Goal: Navigation & Orientation: Understand site structure

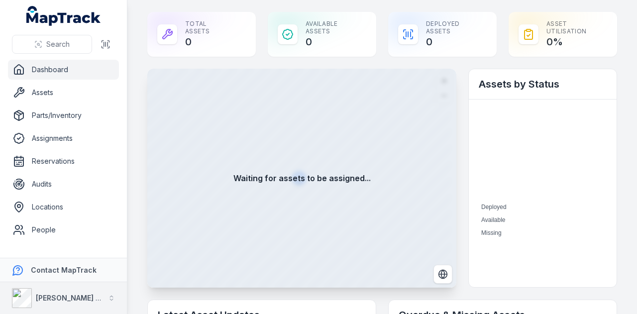
click at [104, 303] on button "[PERSON_NAME] Asset Maintenance" at bounding box center [63, 298] width 127 height 32
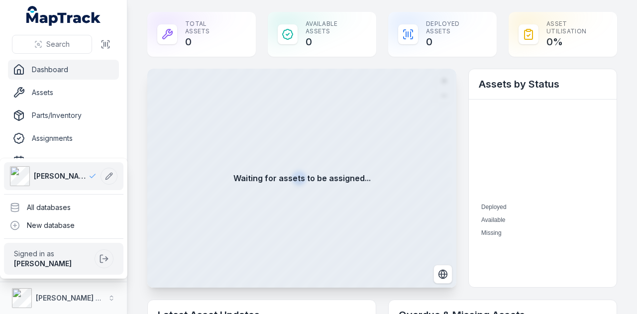
click at [502, 6] on div "Search Dashboard Assets Parts/Inventory Assignments Reservations Audits Locatio…" at bounding box center [318, 157] width 637 height 314
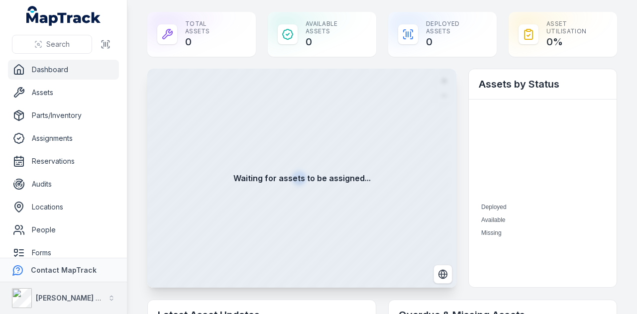
click at [105, 291] on button "[PERSON_NAME] Asset Maintenance" at bounding box center [63, 298] width 127 height 32
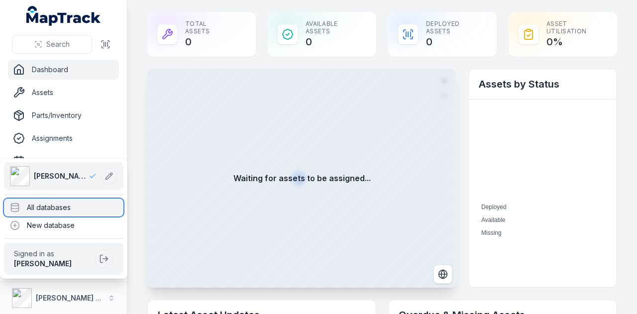
click at [96, 211] on div "All databases" at bounding box center [63, 207] width 119 height 18
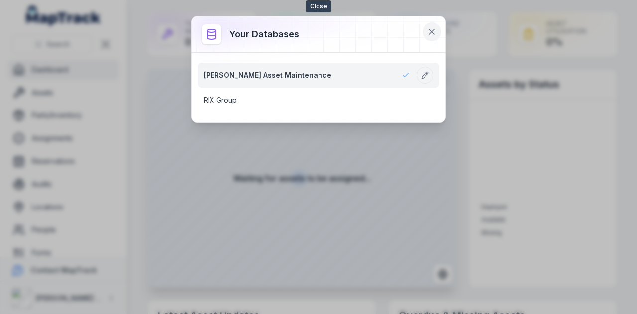
click at [436, 29] on icon at bounding box center [432, 32] width 10 height 10
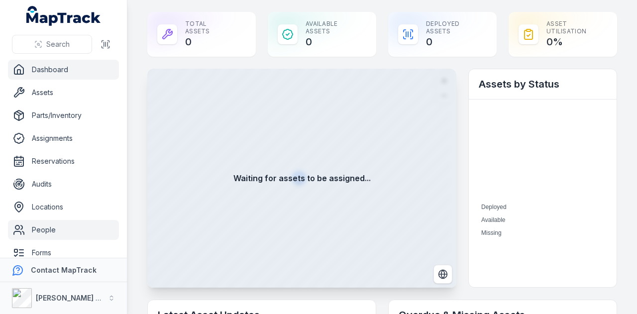
scroll to position [79, 0]
